Goal: Information Seeking & Learning: Learn about a topic

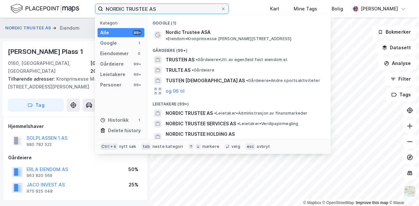
click at [157, 8] on input "NORDIC TRUSTEE AS" at bounding box center [161, 9] width 117 height 10
drag, startPoint x: 157, startPoint y: 8, endPoint x: 100, endPoint y: 9, distance: 56.6
click at [100, 9] on label "NORDIC TRUSTEE AS" at bounding box center [162, 9] width 134 height 10
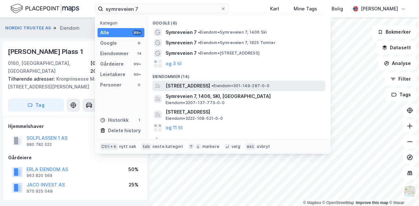
click at [201, 85] on span "[STREET_ADDRESS]" at bounding box center [188, 86] width 45 height 8
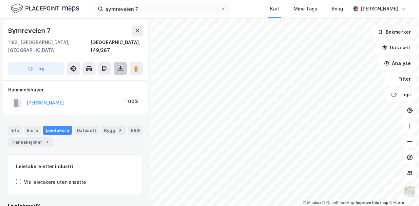
click at [123, 64] on button at bounding box center [120, 68] width 13 height 13
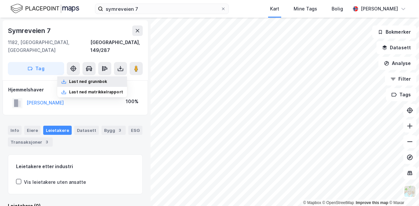
click at [105, 79] on div "Last ned grunnbok" at bounding box center [88, 81] width 38 height 5
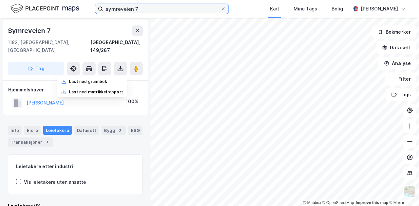
click at [145, 9] on input "symreveien 7" at bounding box center [161, 9] width 117 height 10
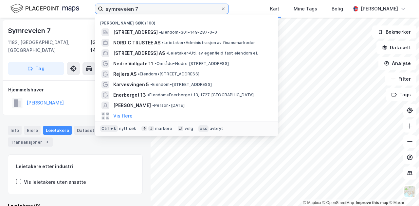
drag, startPoint x: 145, startPoint y: 9, endPoint x: 106, endPoint y: 8, distance: 39.0
click at [106, 8] on input "symreveien 7" at bounding box center [161, 9] width 117 height 10
paste input "[STREET_ADDRESS]"
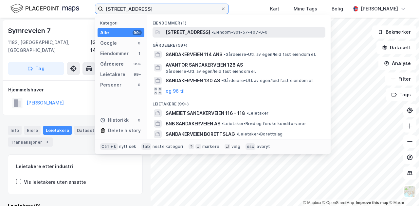
type input "[STREET_ADDRESS]"
click at [207, 32] on span "[STREET_ADDRESS]" at bounding box center [188, 32] width 45 height 8
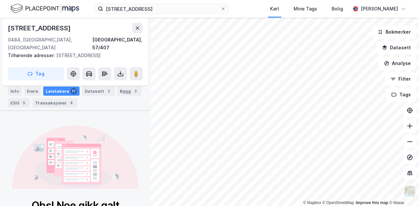
scroll to position [98, 0]
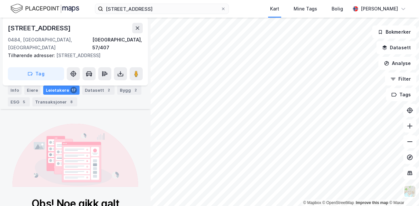
click at [66, 95] on div "Leietakere 17" at bounding box center [61, 90] width 36 height 9
click at [64, 92] on div "Leietakere 17" at bounding box center [61, 90] width 36 height 9
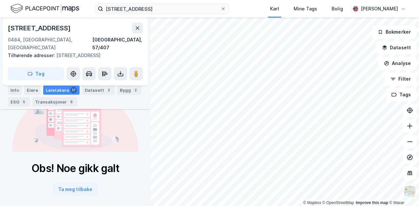
scroll to position [113, 0]
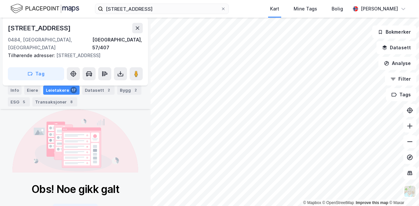
click at [62, 87] on div "Leietakere 17" at bounding box center [61, 90] width 36 height 9
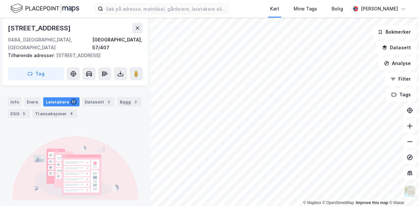
scroll to position [86, 0]
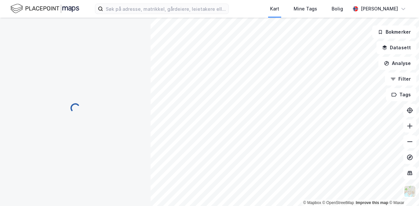
scroll to position [86, 0]
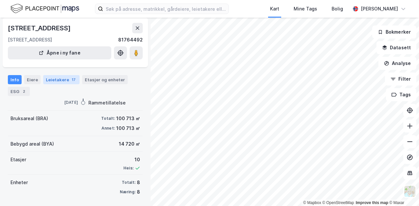
click at [56, 80] on div "Leietakere 17" at bounding box center [61, 79] width 36 height 9
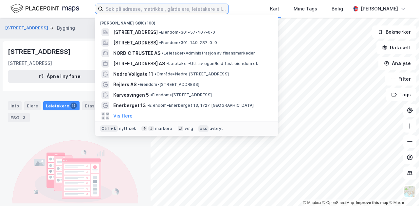
click at [121, 7] on input at bounding box center [165, 9] width 125 height 10
paste input "Universitetsgata 2, 0164 Oslo"
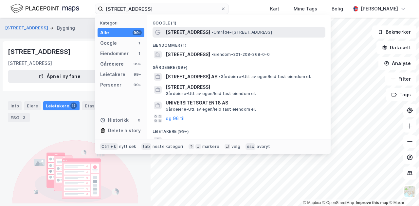
click at [193, 34] on span "Universitetsgata 2" at bounding box center [188, 32] width 45 height 8
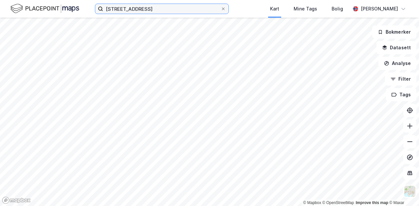
click at [212, 11] on input "Universitetsgata 2, 0164 Oslo" at bounding box center [161, 9] width 117 height 10
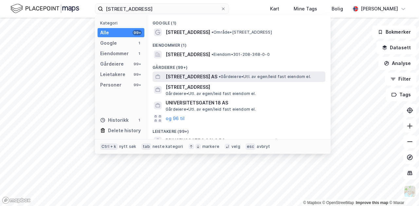
click at [200, 78] on span "UNIVERSITETSGATA 2 AS" at bounding box center [192, 77] width 52 height 8
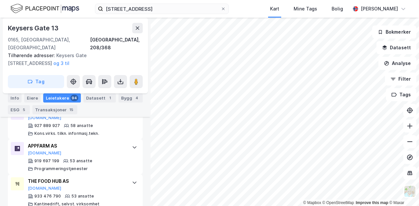
scroll to position [392, 0]
click at [117, 142] on div "APPFARM AS" at bounding box center [77, 146] width 98 height 8
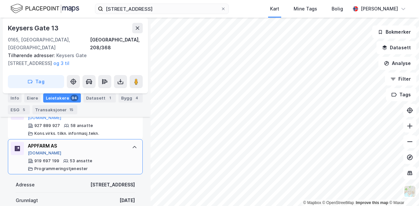
click at [42, 151] on button "[DOMAIN_NAME]" at bounding box center [45, 153] width 34 height 5
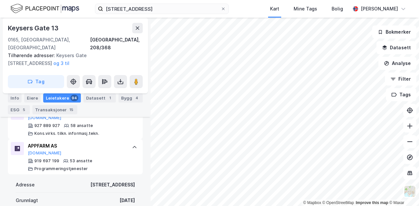
scroll to position [228, 0]
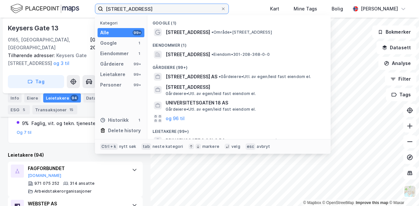
drag, startPoint x: 183, startPoint y: 9, endPoint x: 87, endPoint y: 8, distance: 95.6
click at [87, 8] on div "Universitetsgata 2, 0164 Oslo Kategori Alle 99+ Google 1 Eiendommer 1 Gårdeiere…" at bounding box center [209, 9] width 419 height 18
paste input "Torggata 15"
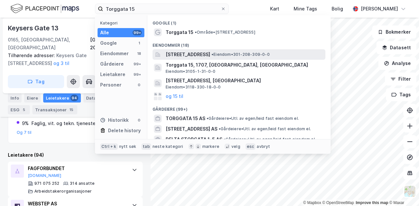
click at [207, 54] on span "Torggata 15, 0181, OSLO, OSLO" at bounding box center [188, 55] width 45 height 8
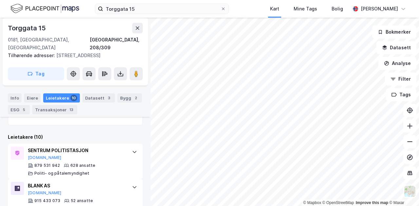
scroll to position [203, 0]
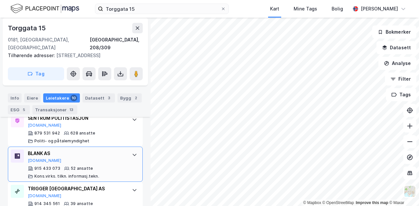
click at [80, 155] on div "BLANK AS" at bounding box center [77, 154] width 98 height 8
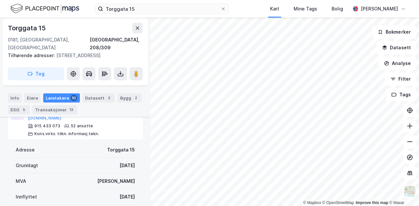
scroll to position [268, 0]
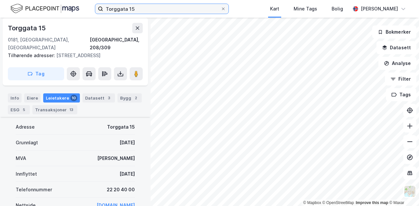
click at [145, 10] on input "Torggata 15" at bounding box center [161, 9] width 117 height 10
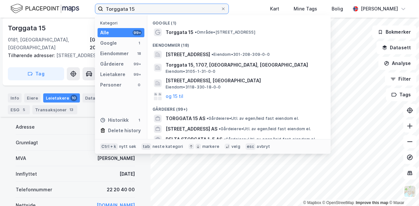
drag, startPoint x: 148, startPoint y: 10, endPoint x: 105, endPoint y: 11, distance: 42.2
click at [105, 11] on input "Torggata 15" at bounding box center [161, 9] width 117 height 10
paste input "Dronning Mauds gate 10"
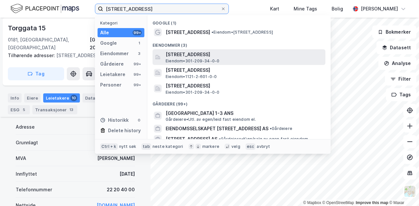
type input "Dronning Mauds gate 10"
click at [206, 52] on span "Dronning Mauds gate 10, 0250, OSLO, OSLO" at bounding box center [244, 55] width 157 height 8
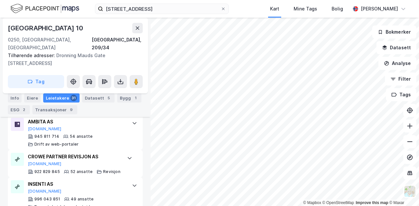
scroll to position [335, 0]
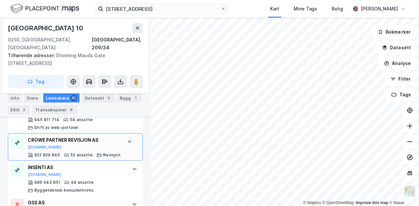
click at [127, 139] on icon at bounding box center [129, 141] width 5 height 5
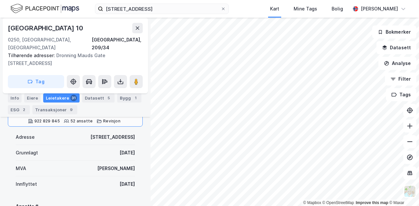
scroll to position [394, 0]
